Goal: Transaction & Acquisition: Obtain resource

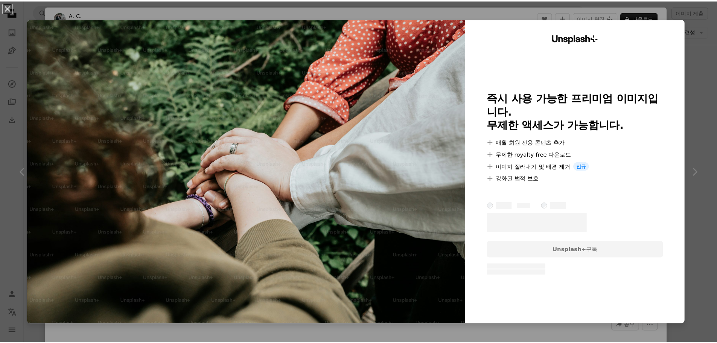
scroll to position [38, 0]
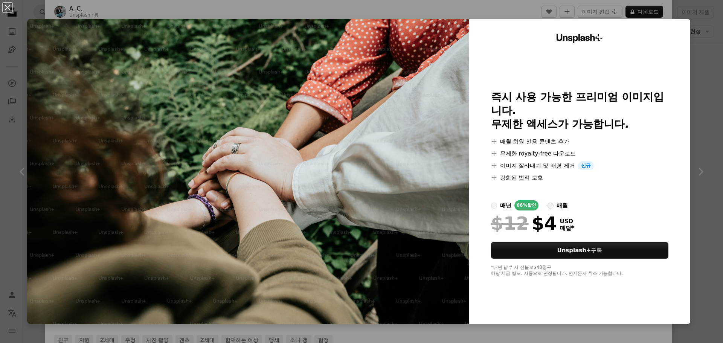
click at [458, 16] on div "An X shape Unsplash+ 즉시 사용 가능한 프리미엄 이미지입니다. 무제한 액세스가 가능합니다. A plus sign 매월 회원 전…" at bounding box center [361, 171] width 723 height 343
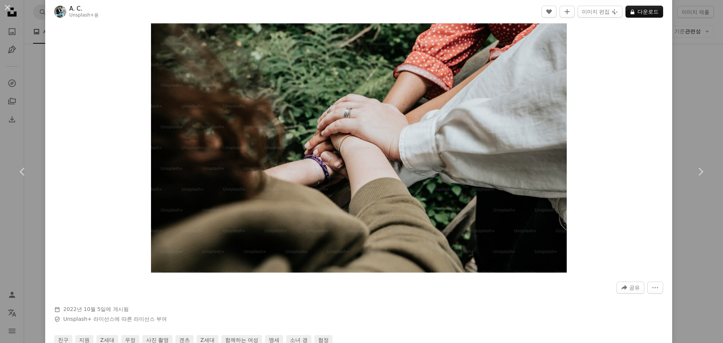
click at [672, 88] on div "An X shape Chevron left Chevron right A. C. Unsplash+ 용 A heart A plus sign 이미지…" at bounding box center [361, 171] width 723 height 343
